Goal: Navigation & Orientation: Find specific page/section

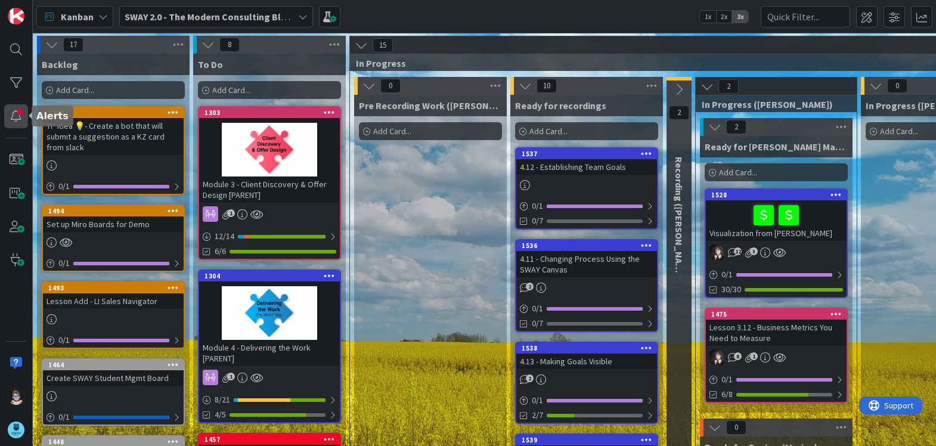
click at [17, 116] on div at bounding box center [16, 116] width 24 height 24
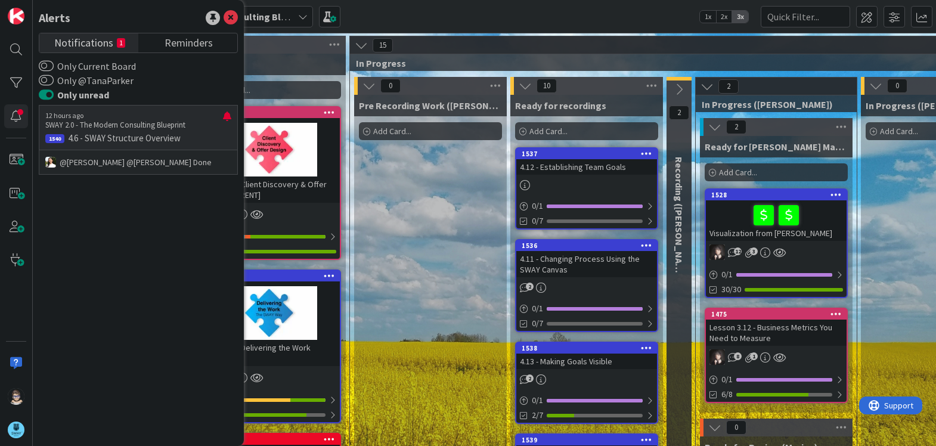
click at [143, 131] on div "12 hours ago SWAY 2.0 - The Modern Consulting Blueprint 1540 4.6 - SWAY Structu…" at bounding box center [138, 127] width 199 height 45
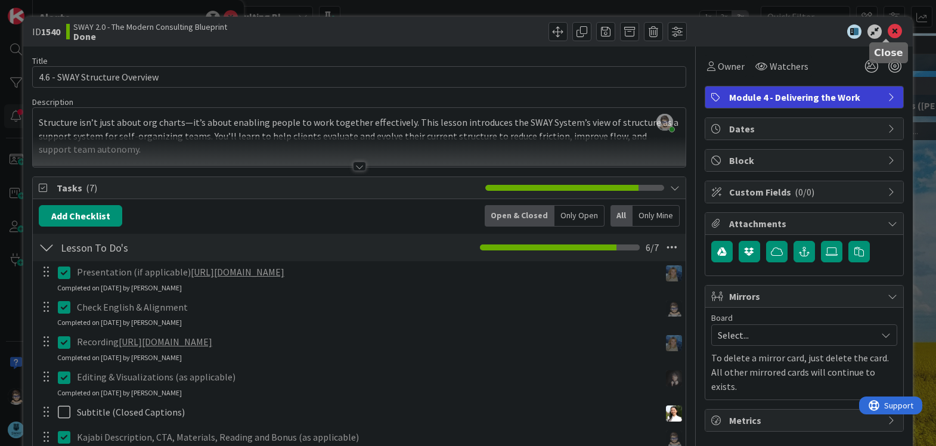
click at [888, 33] on icon at bounding box center [895, 31] width 14 height 14
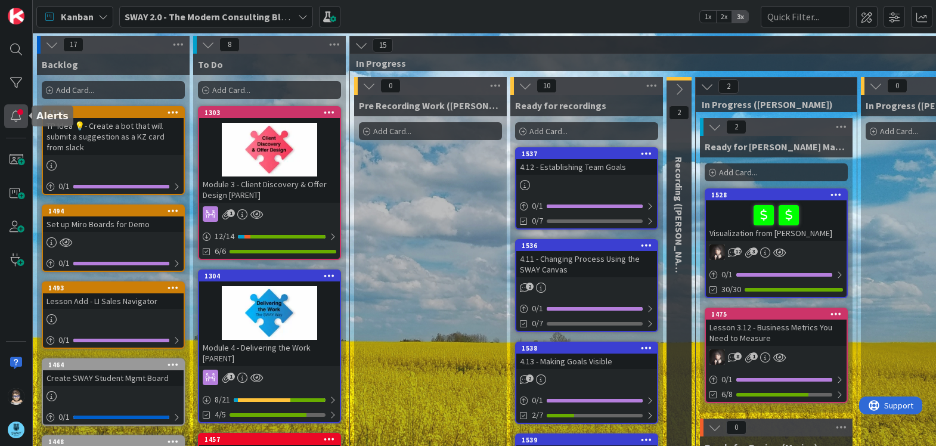
click at [11, 115] on div at bounding box center [16, 116] width 24 height 24
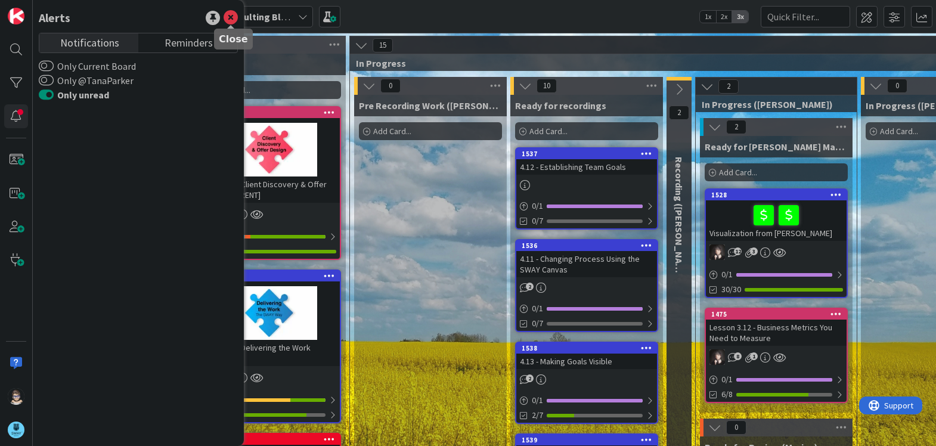
click at [233, 17] on icon at bounding box center [231, 18] width 14 height 14
